Goal: Navigation & Orientation: Find specific page/section

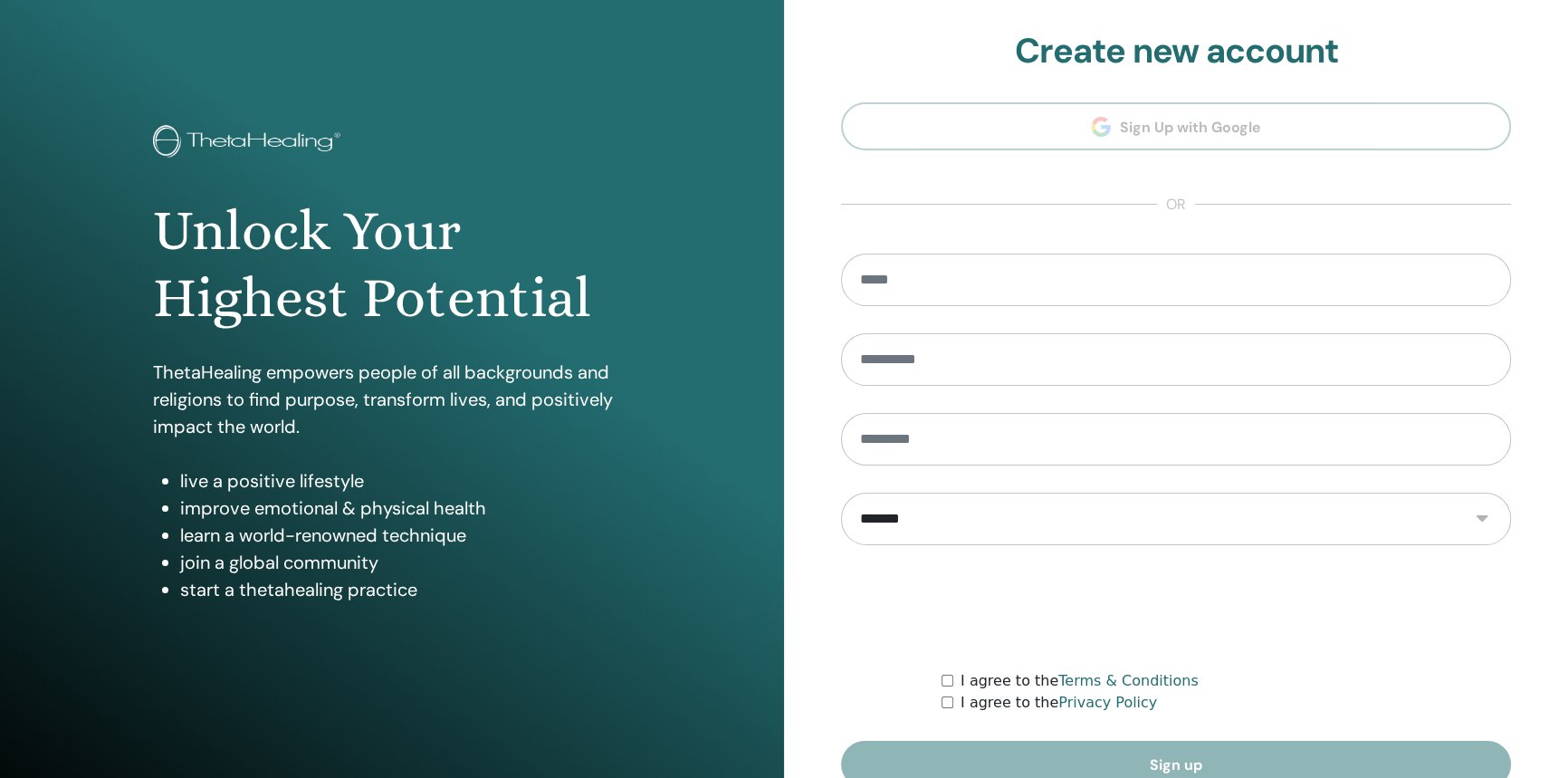
scroll to position [90, 0]
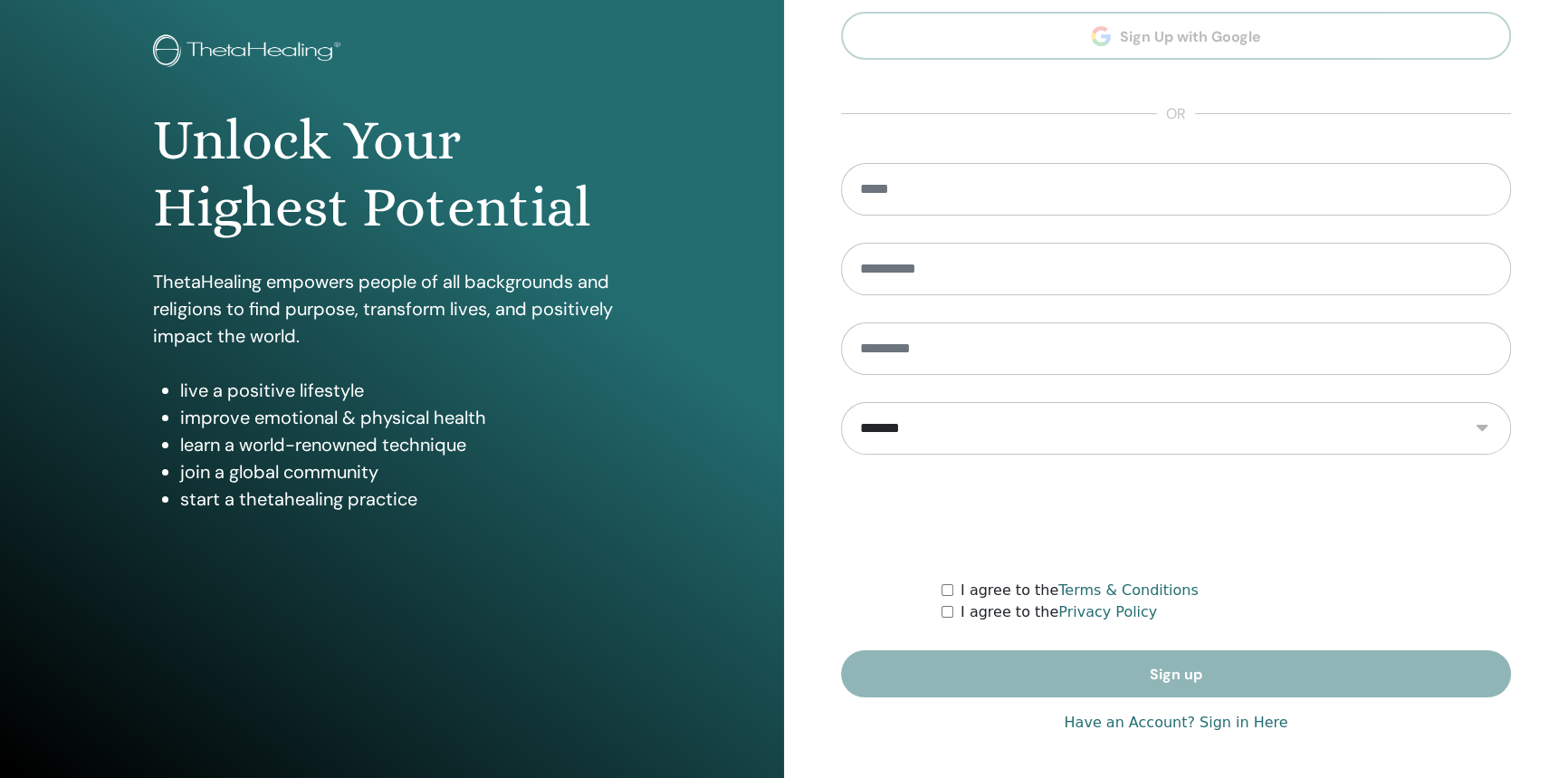
click at [1156, 719] on link "Have an Account? Sign in Here" at bounding box center [1175, 722] width 223 height 22
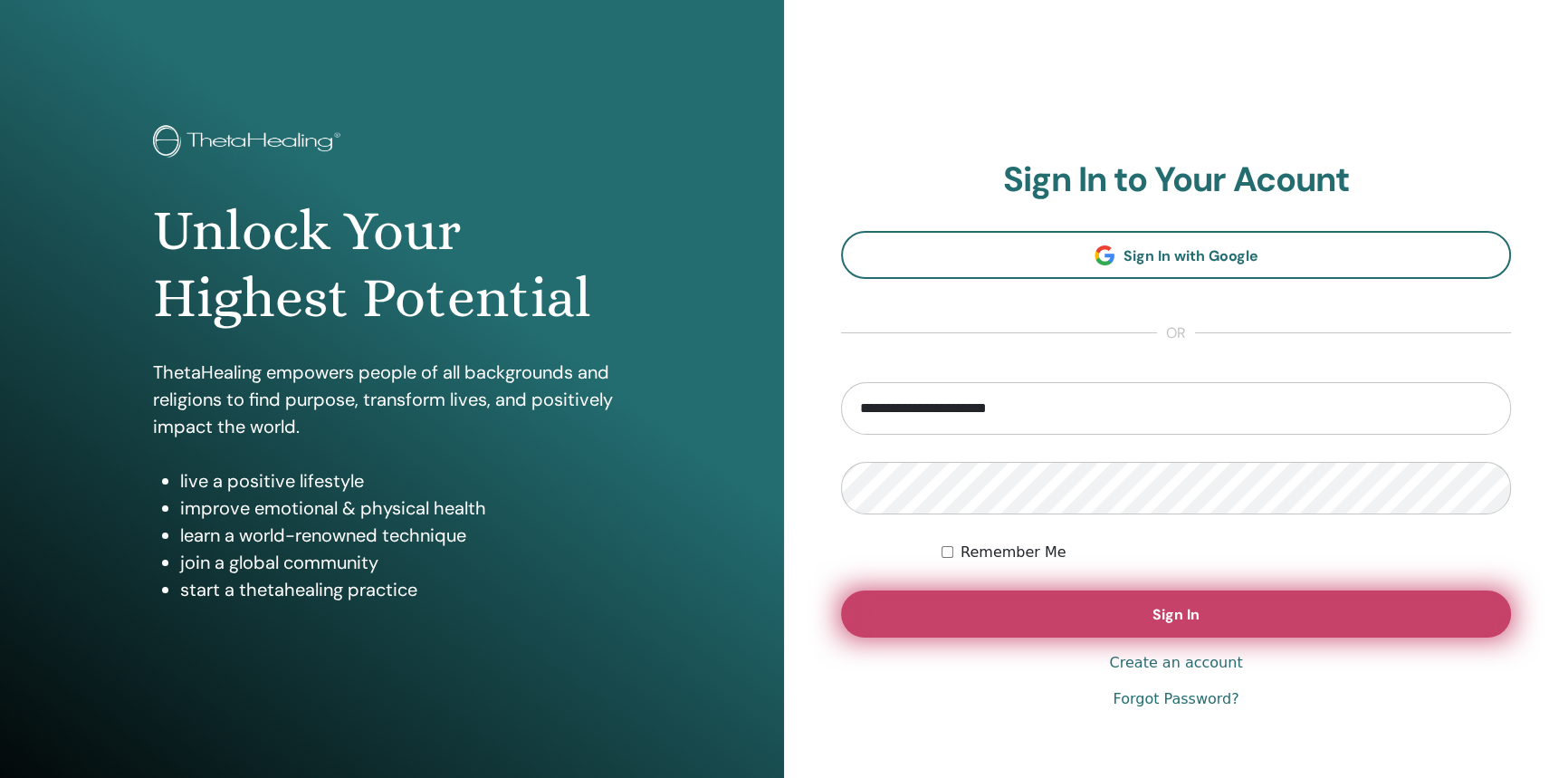
click at [1069, 605] on button "Sign In" at bounding box center [1176, 614] width 670 height 47
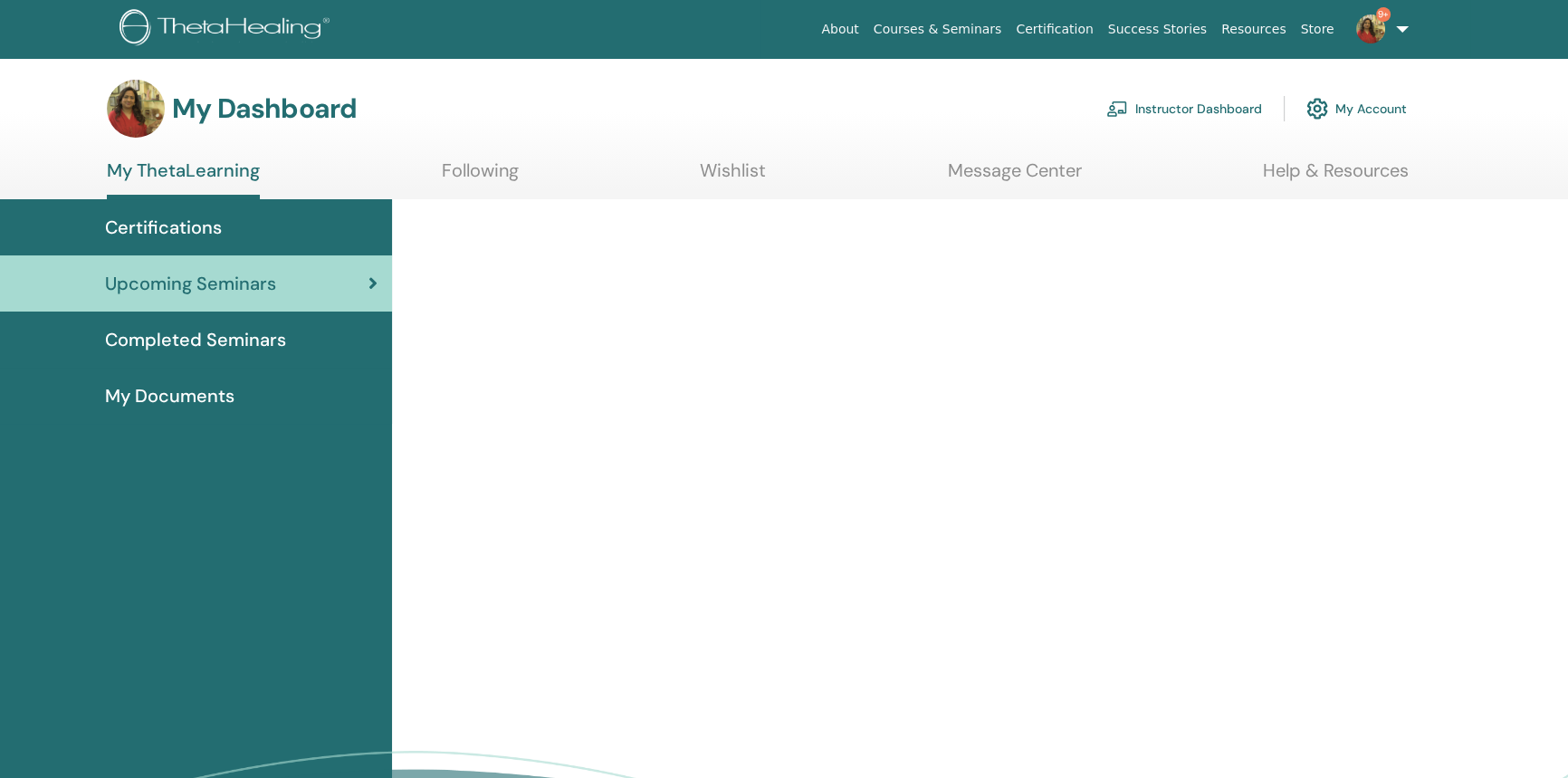
click at [1193, 114] on link "Instructor Dashboard" at bounding box center [1183, 109] width 156 height 40
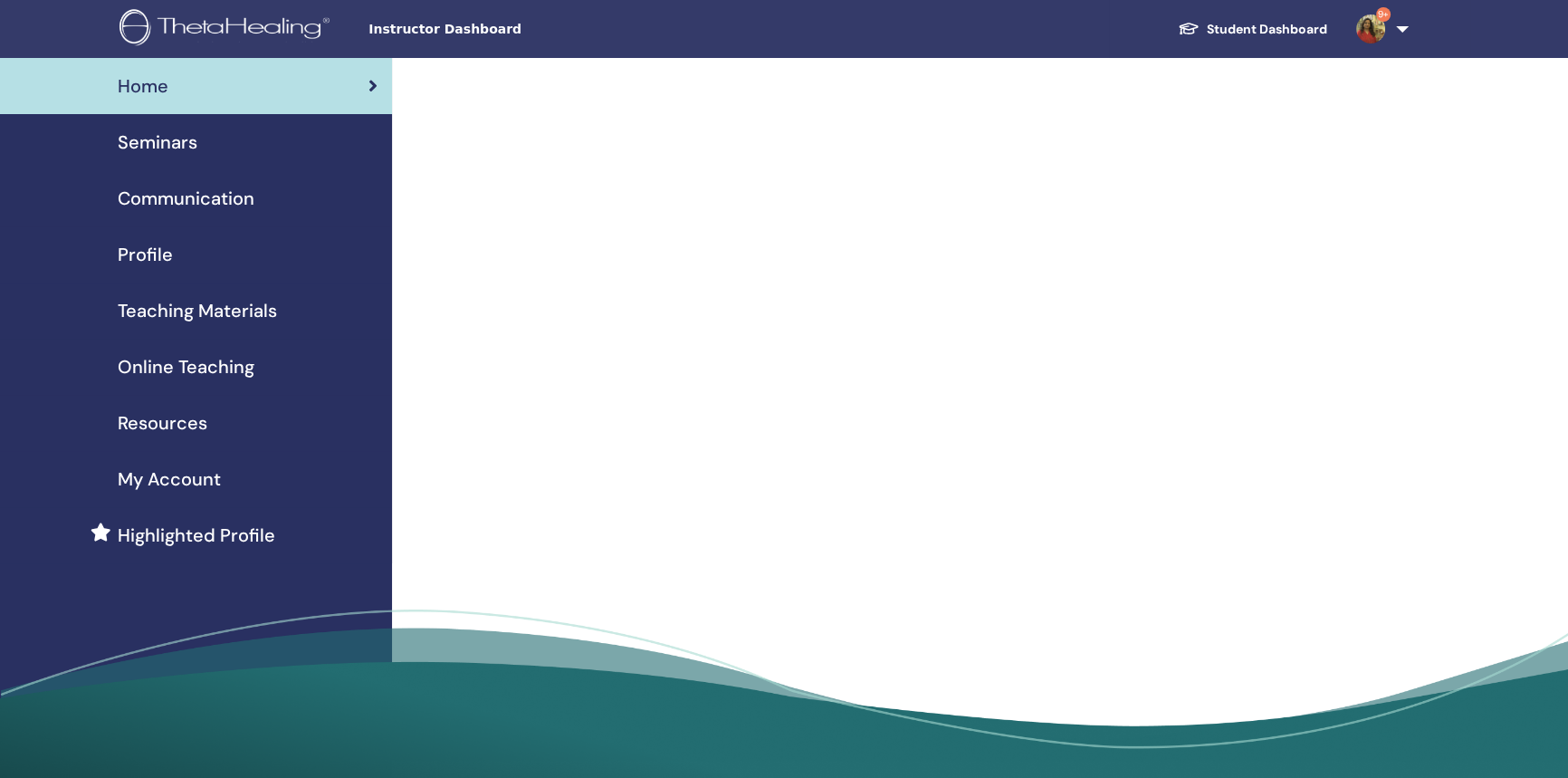
click at [225, 145] on div "Seminars" at bounding box center [196, 142] width 363 height 27
